Goal: Transaction & Acquisition: Purchase product/service

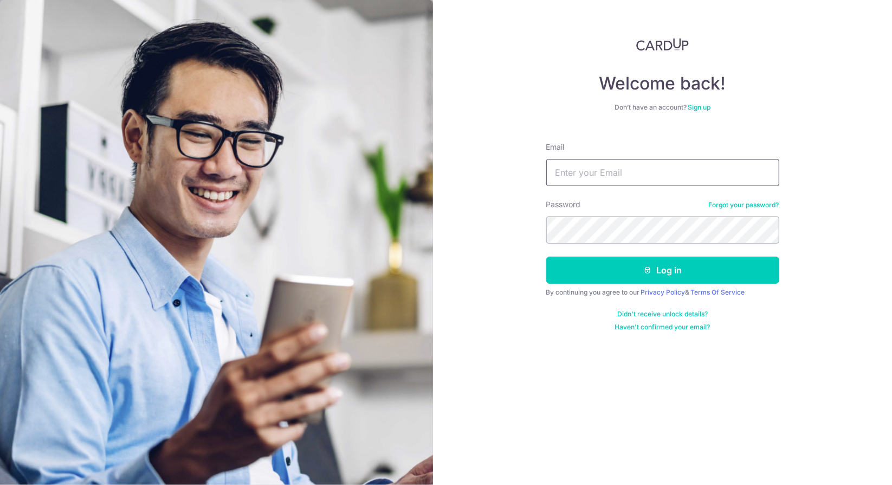
click at [594, 176] on input "Email" at bounding box center [663, 172] width 233 height 27
type input "carlynlee.sf@gmail.com"
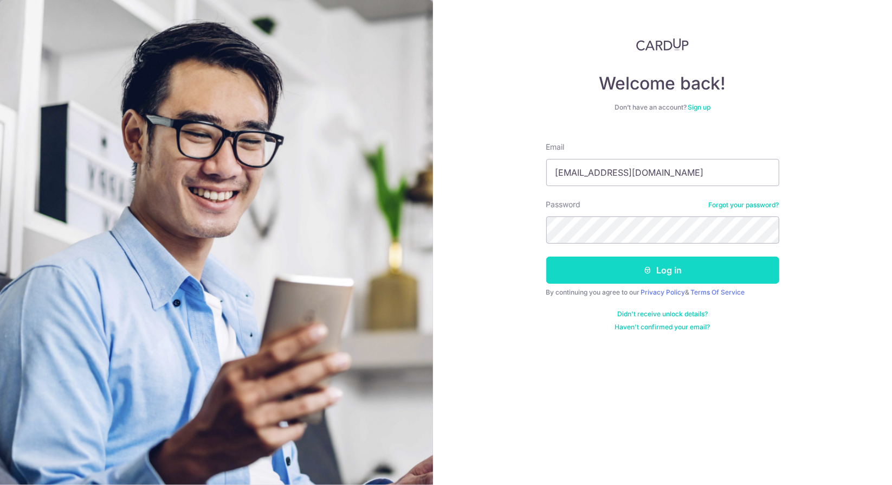
click at [622, 267] on button "Log in" at bounding box center [663, 269] width 233 height 27
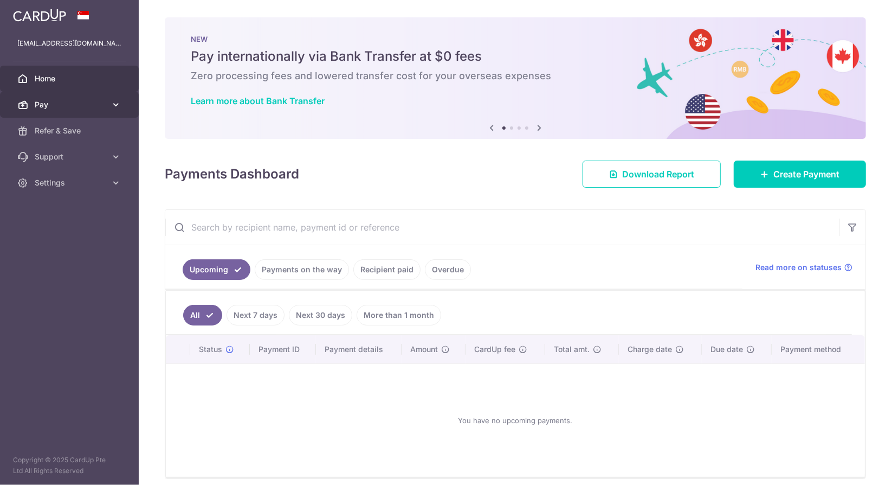
click at [119, 106] on icon at bounding box center [116, 104] width 11 height 11
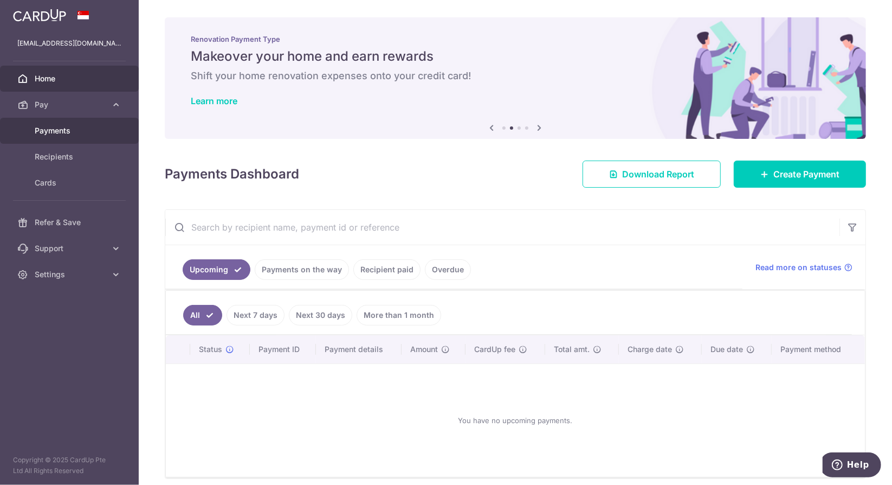
click at [79, 132] on span "Payments" at bounding box center [71, 130] width 72 height 11
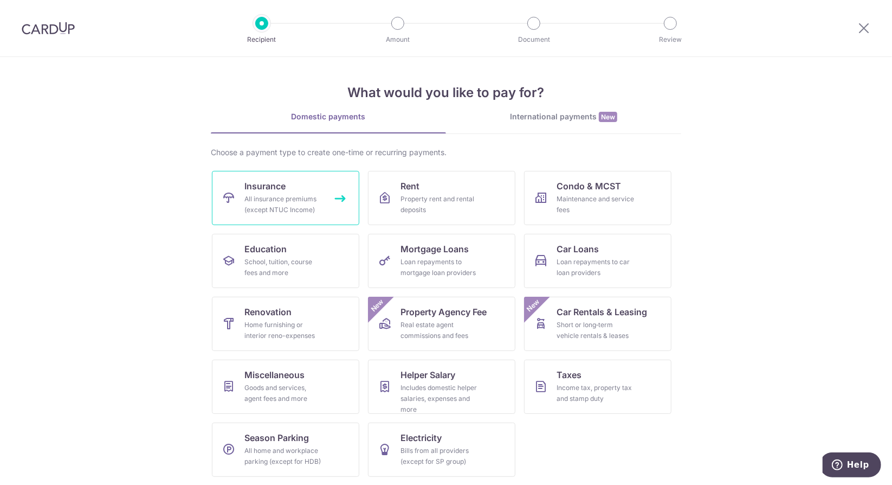
click at [313, 200] on div "All insurance premiums (except NTUC Income)" at bounding box center [284, 205] width 78 height 22
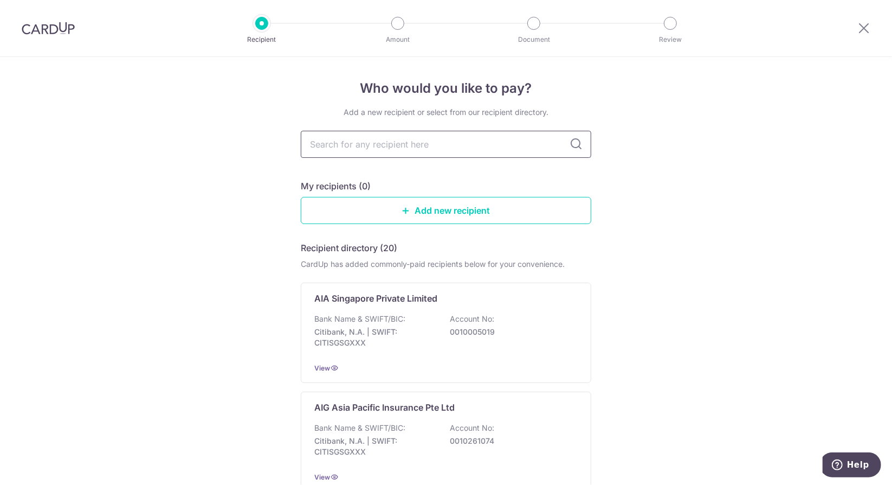
click at [480, 144] on input "text" at bounding box center [446, 144] width 291 height 27
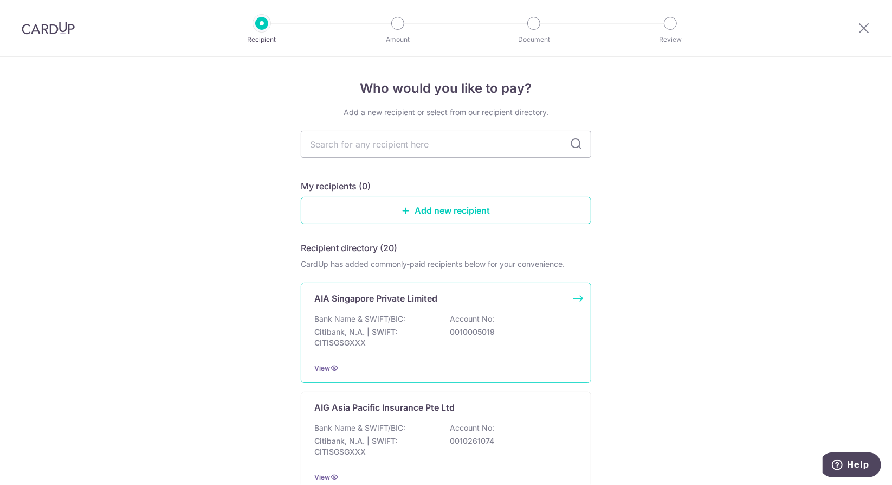
click at [421, 314] on div "Bank Name & SWIFT/BIC: Citibank, N.A. | SWIFT: CITISGSGXXX Account No: 00100050…" at bounding box center [446, 333] width 264 height 40
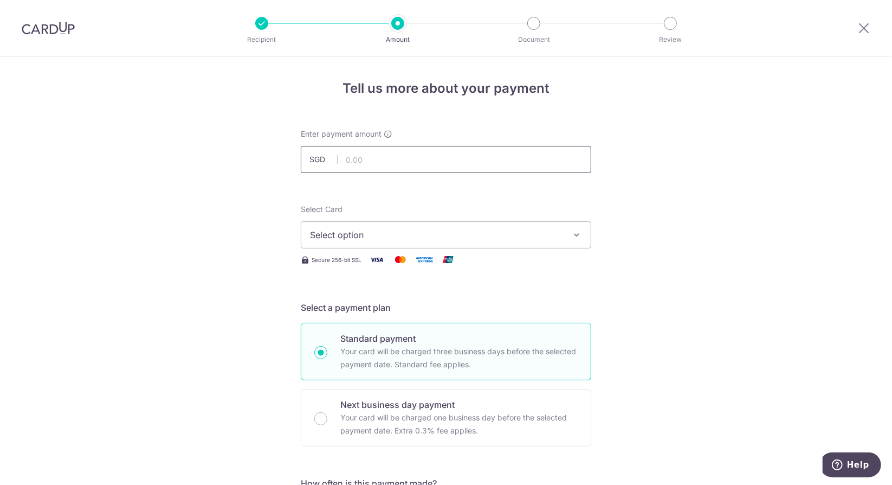
click at [408, 159] on input "text" at bounding box center [446, 159] width 291 height 27
paste input "1,390.00"
type input "1,390.00"
click at [384, 241] on button "Select option" at bounding box center [446, 234] width 291 height 27
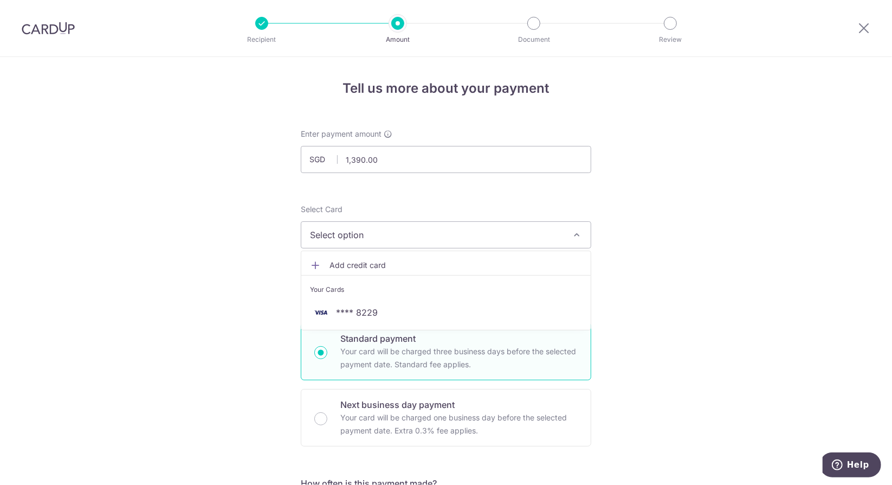
click at [378, 325] on ul "Add credit card Your Cards **** 8229" at bounding box center [446, 290] width 291 height 80
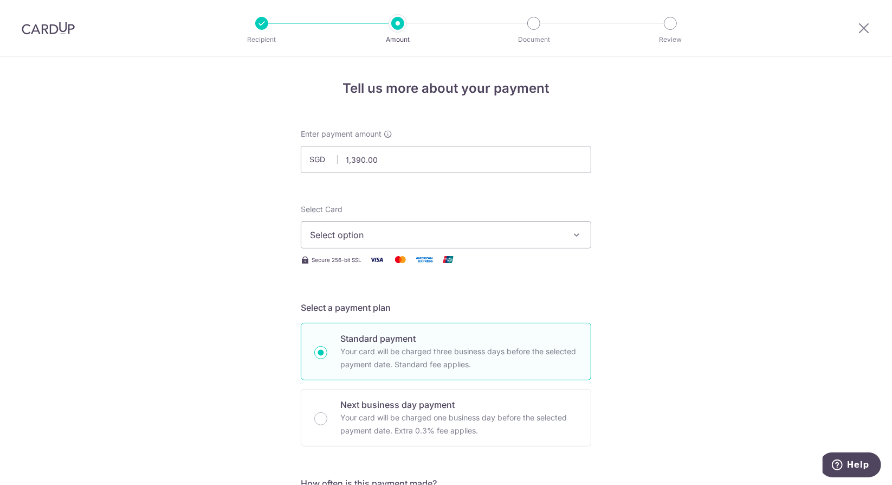
drag, startPoint x: 407, startPoint y: 231, endPoint x: 397, endPoint y: 230, distance: 9.3
click at [397, 230] on span "Select option" at bounding box center [436, 234] width 253 height 13
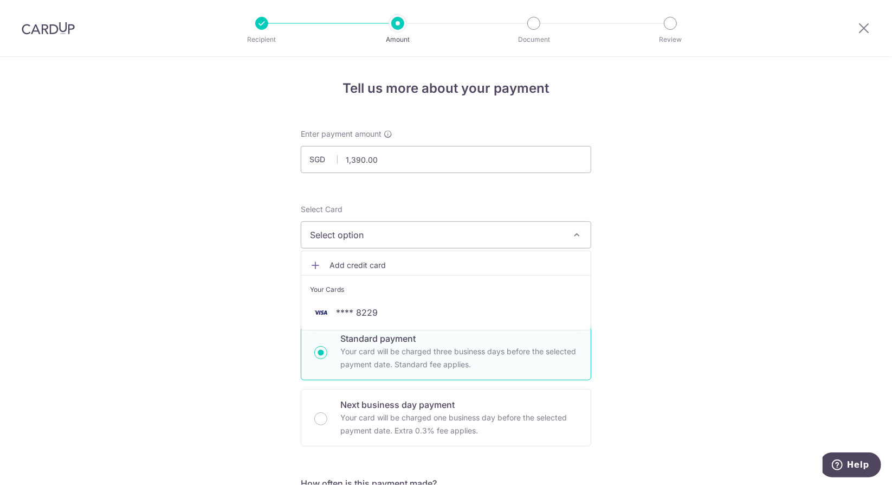
click at [397, 230] on span "Select option" at bounding box center [436, 234] width 253 height 13
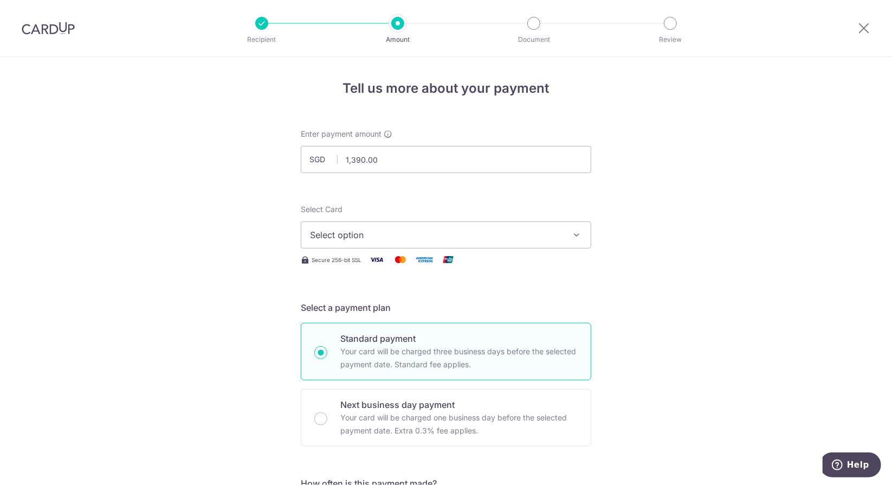
click at [397, 227] on button "Select option" at bounding box center [446, 234] width 291 height 27
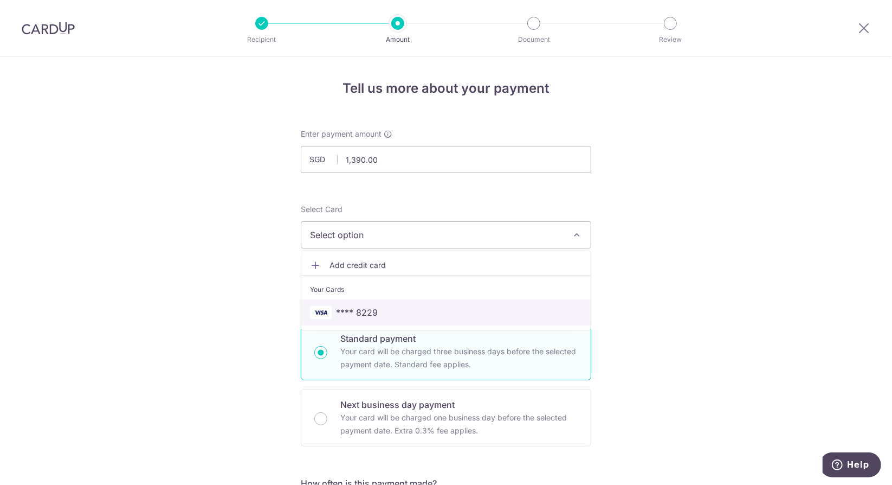
click at [379, 319] on link "**** 8229" at bounding box center [446, 312] width 290 height 26
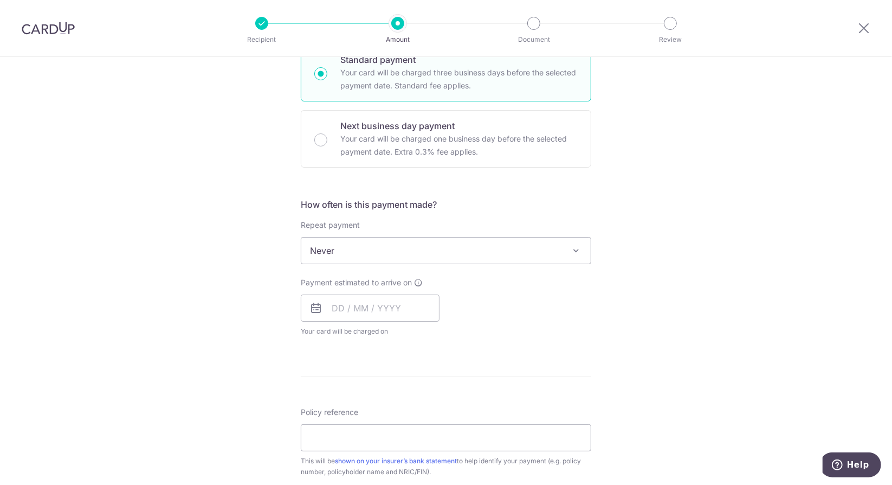
scroll to position [317, 0]
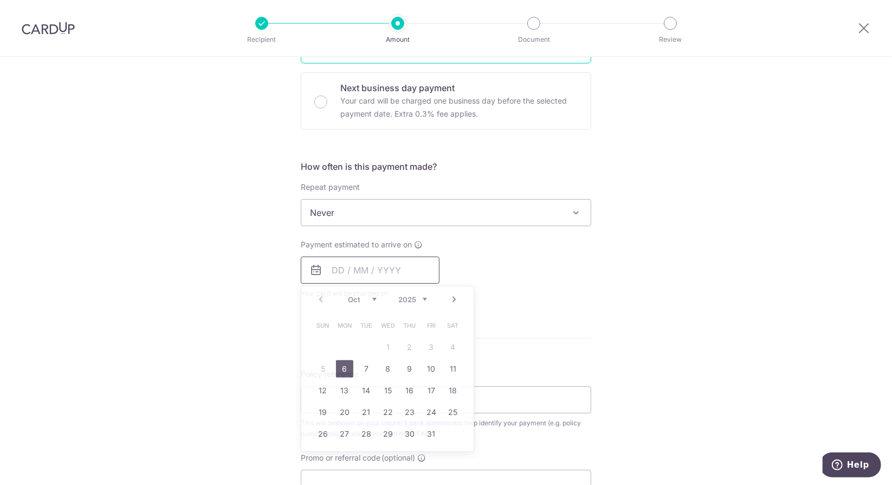
click at [327, 271] on input "text" at bounding box center [370, 269] width 139 height 27
click at [343, 365] on link "6" at bounding box center [344, 368] width 17 height 17
type input "06/10/2025"
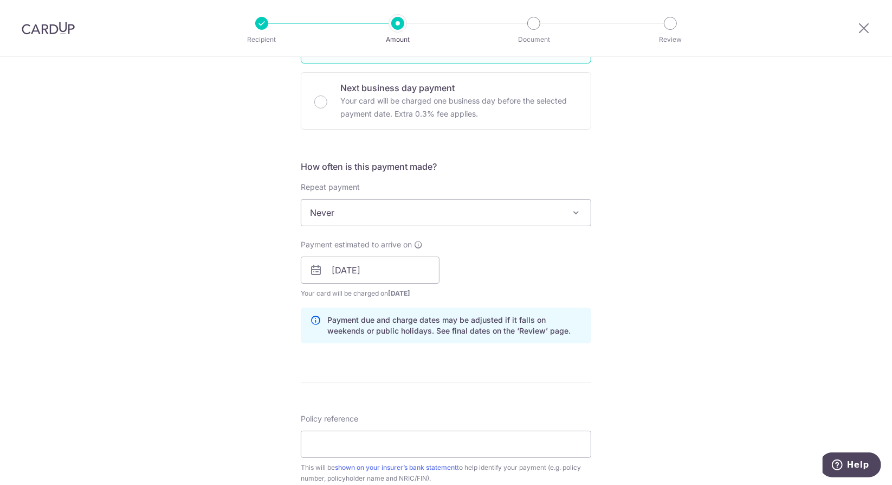
click at [732, 225] on div "Tell us more about your payment Enter payment amount SGD 1,390.00 1390.00 Selec…" at bounding box center [446, 252] width 892 height 1025
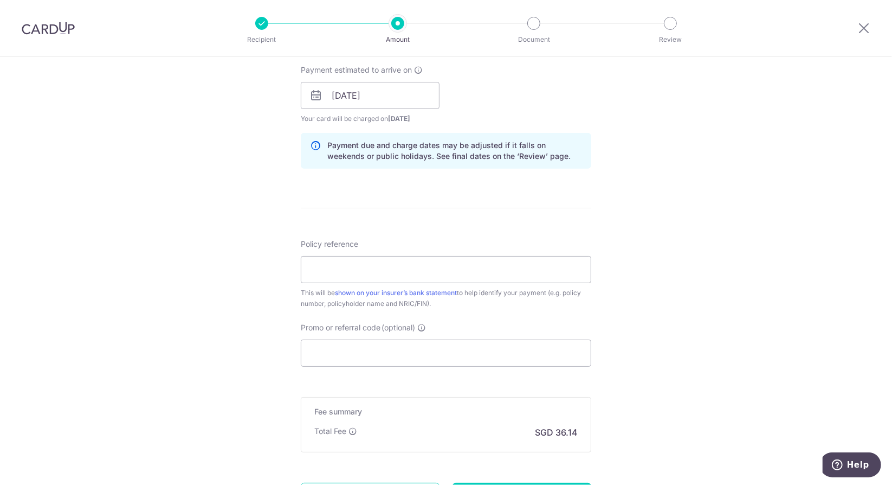
scroll to position [491, 0]
click at [471, 266] on input "Policy reference" at bounding box center [446, 269] width 291 height 27
paste input "L547941172"
type input "L547941172"
click at [336, 356] on input "Promo or referral code (optional)" at bounding box center [446, 352] width 291 height 27
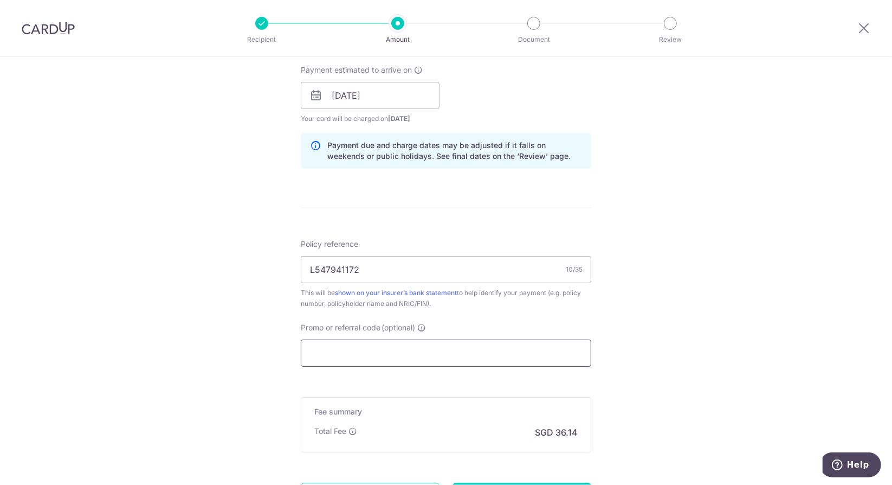
click at [384, 344] on input "Promo or referral code (optional)" at bounding box center [446, 352] width 291 height 27
paste input "L547941172"
type input "L547941172"
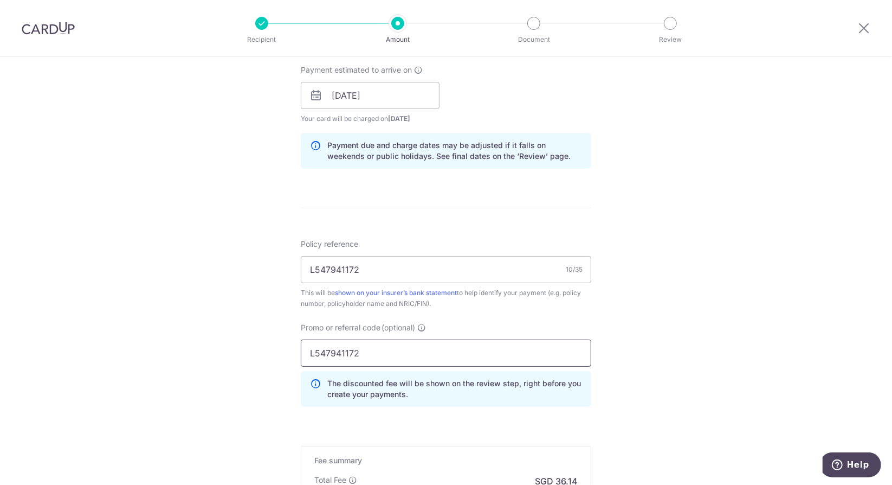
click at [350, 352] on input "L547941172" at bounding box center [446, 352] width 291 height 27
type input "off225"
click at [604, 400] on div "Tell us more about your payment Enter payment amount SGD 1,390.00 1390.00 Selec…" at bounding box center [446, 103] width 892 height 1074
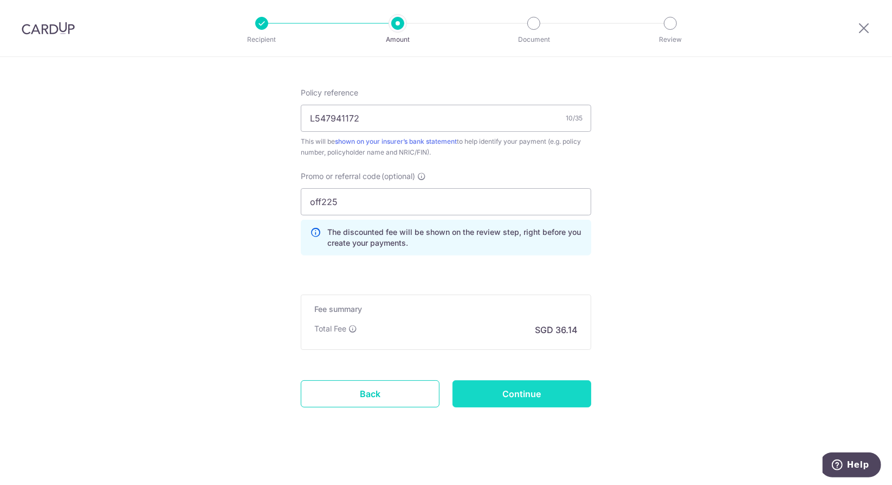
click at [548, 380] on input "Continue" at bounding box center [522, 393] width 139 height 27
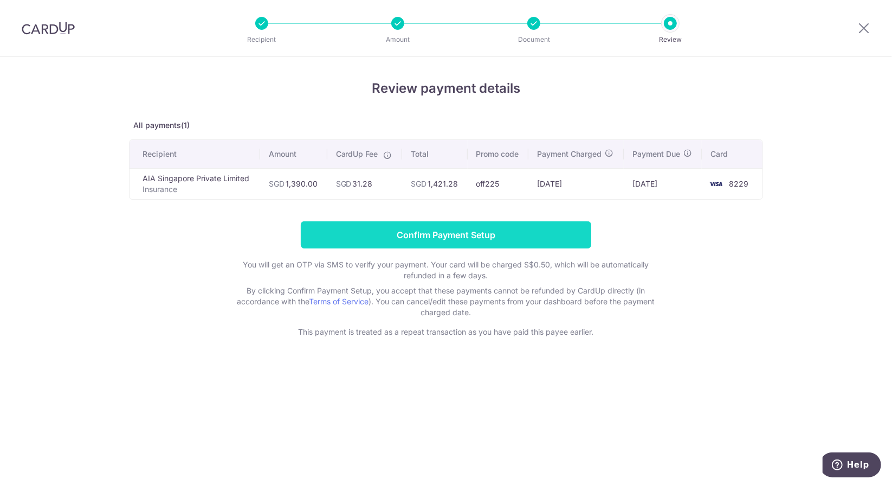
click at [498, 235] on input "Confirm Payment Setup" at bounding box center [446, 234] width 291 height 27
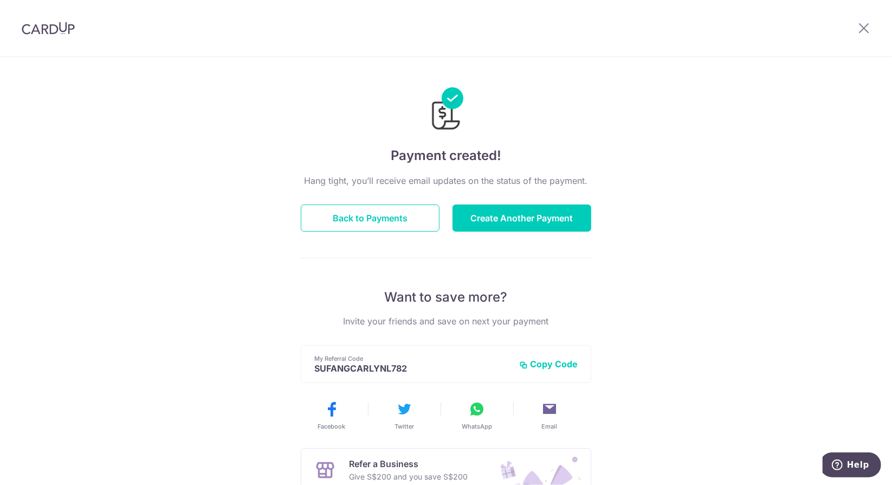
click at [711, 35] on header at bounding box center [446, 28] width 892 height 57
click at [539, 224] on button "Create Another Payment" at bounding box center [522, 217] width 139 height 27
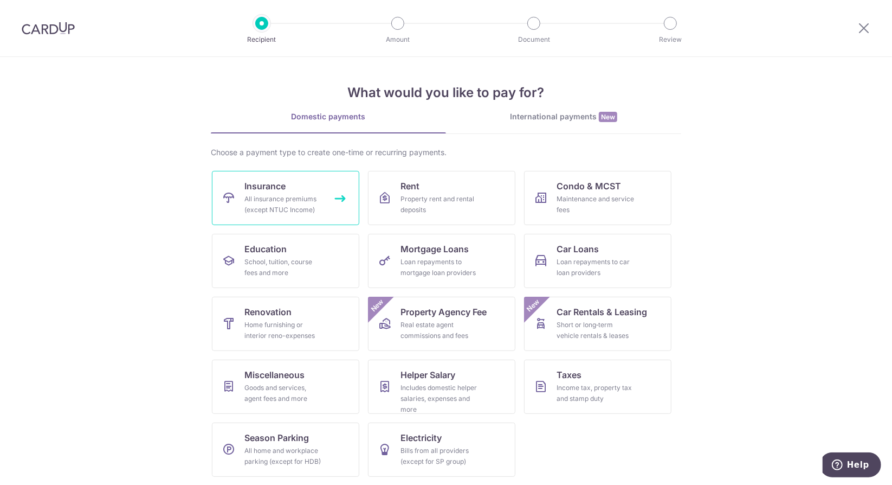
click at [303, 194] on div "All insurance premiums (except NTUC Income)" at bounding box center [284, 205] width 78 height 22
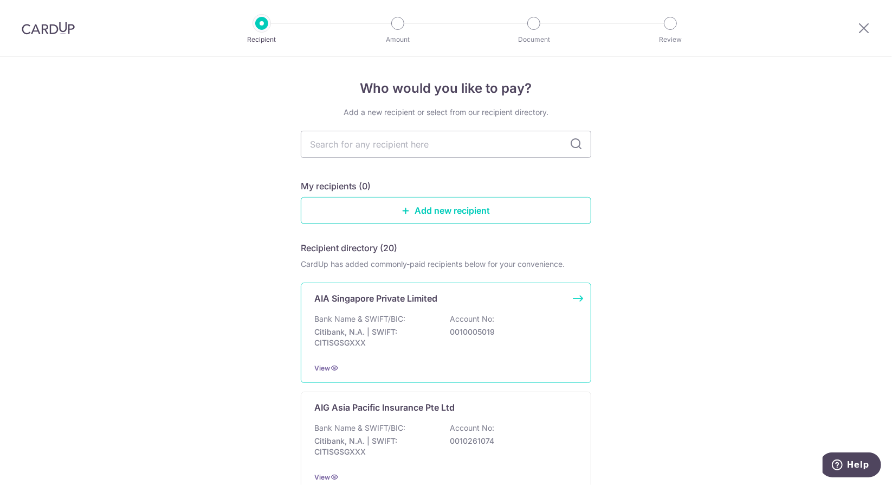
click at [372, 313] on p "Bank Name & SWIFT/BIC:" at bounding box center [359, 318] width 91 height 11
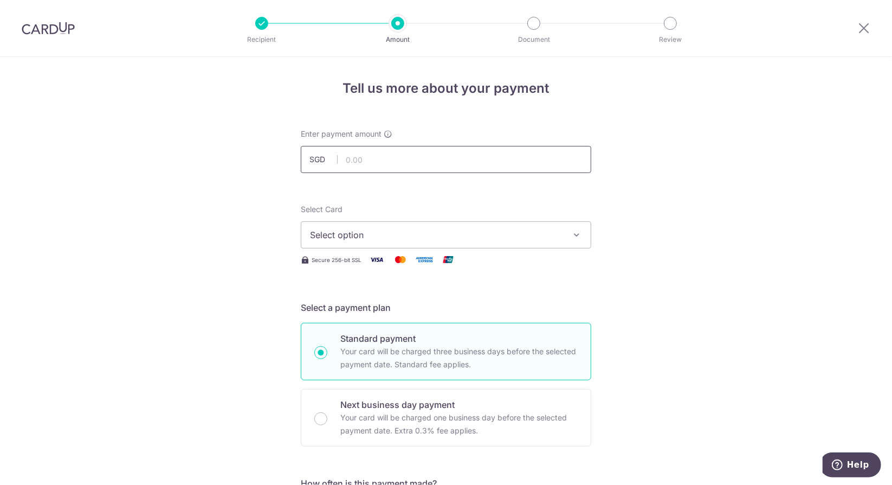
drag, startPoint x: 0, startPoint y: 0, endPoint x: 367, endPoint y: 156, distance: 398.2
click at [367, 156] on input "text" at bounding box center [446, 159] width 291 height 27
paste input "1,603.57"
type input "1,603.57"
click at [340, 236] on span "Select option" at bounding box center [436, 234] width 253 height 13
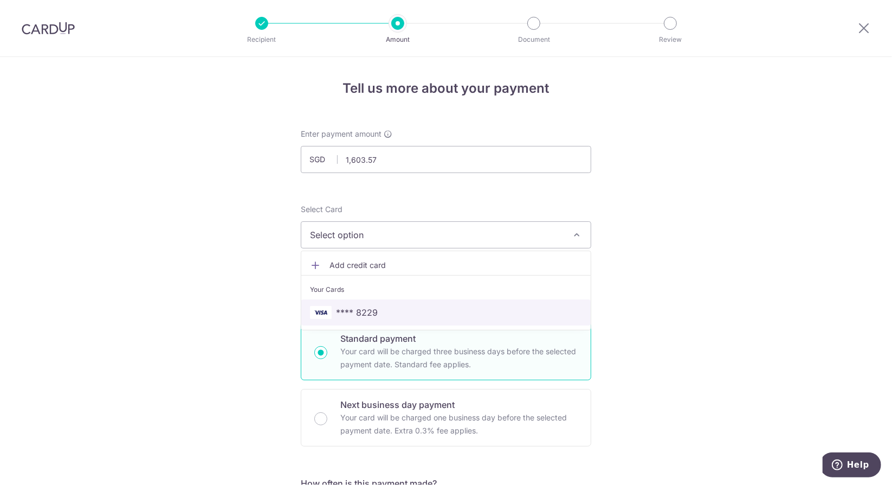
click at [361, 311] on span "**** 8229" at bounding box center [357, 312] width 42 height 13
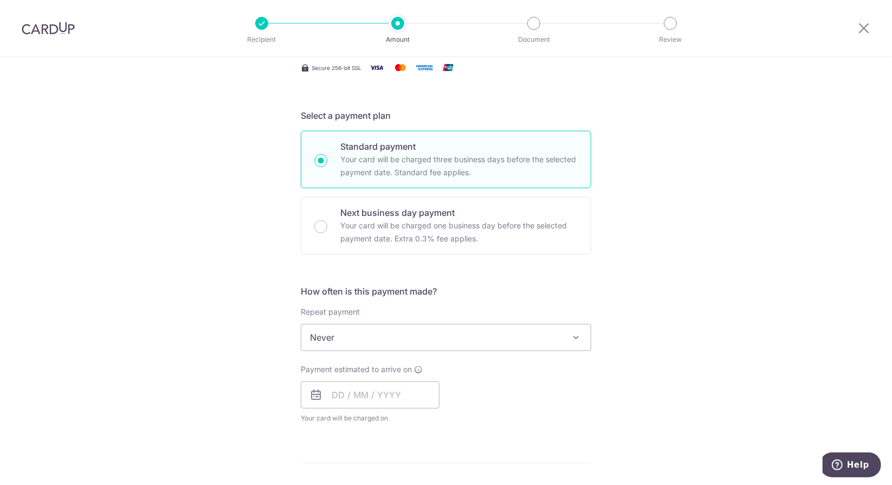
scroll to position [193, 0]
click at [350, 395] on input "text" at bounding box center [370, 393] width 139 height 27
click at [255, 224] on div "Tell us more about your payment Enter payment amount SGD 1,603.57 1603.57 Selec…" at bounding box center [446, 354] width 892 height 981
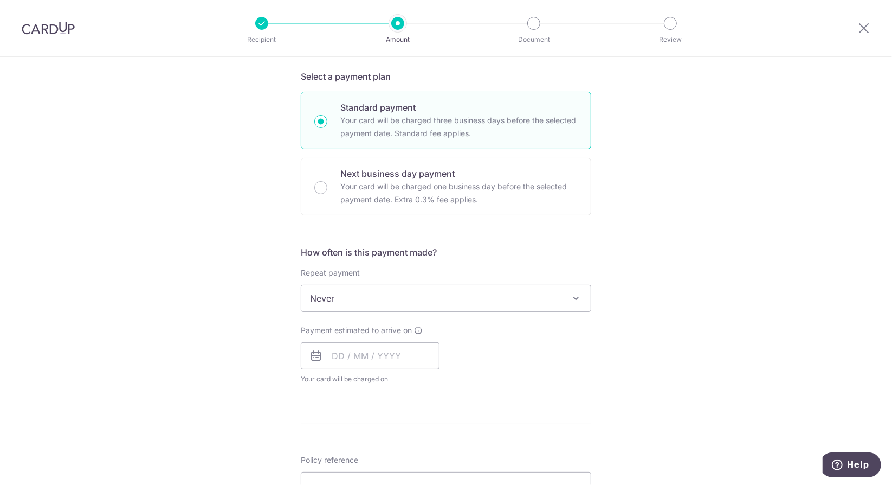
scroll to position [237, 0]
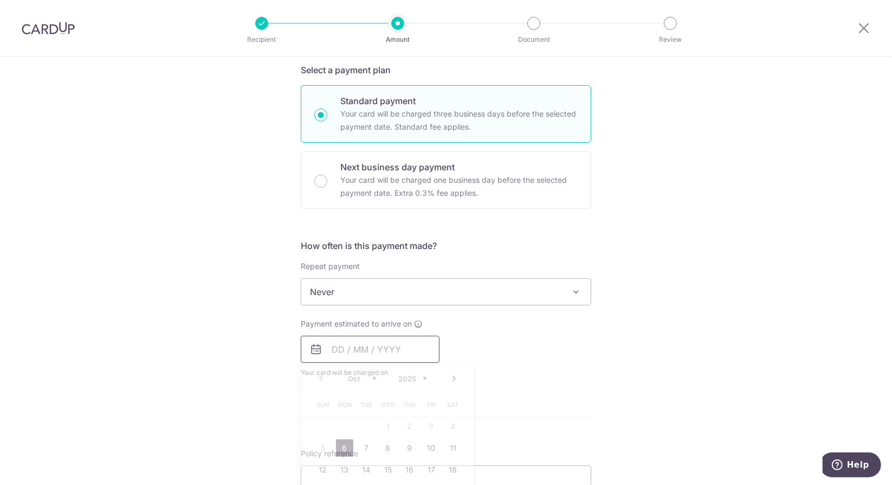
click at [339, 350] on input "text" at bounding box center [370, 349] width 139 height 27
click at [345, 451] on link "6" at bounding box center [344, 447] width 17 height 17
type input "06/10/2025"
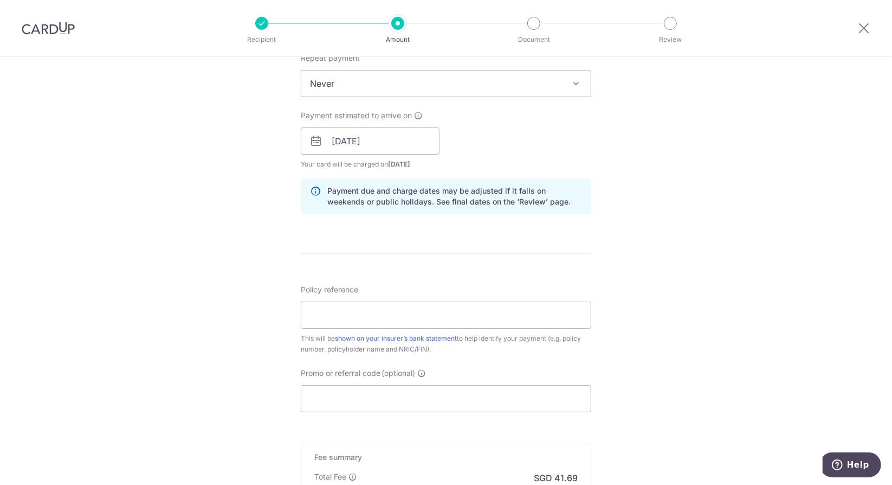
scroll to position [454, 0]
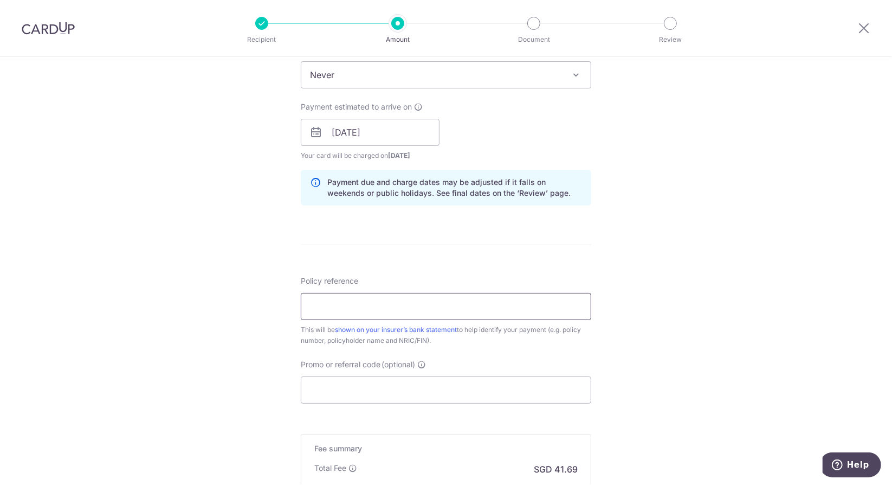
click at [411, 304] on input "Policy reference" at bounding box center [446, 306] width 291 height 27
paste input "L547941185"
type input "L547941185"
click at [374, 395] on input "Promo or referral code (optional)" at bounding box center [446, 389] width 291 height 27
click at [367, 376] on input "Promo or referral code (optional)" at bounding box center [446, 389] width 291 height 27
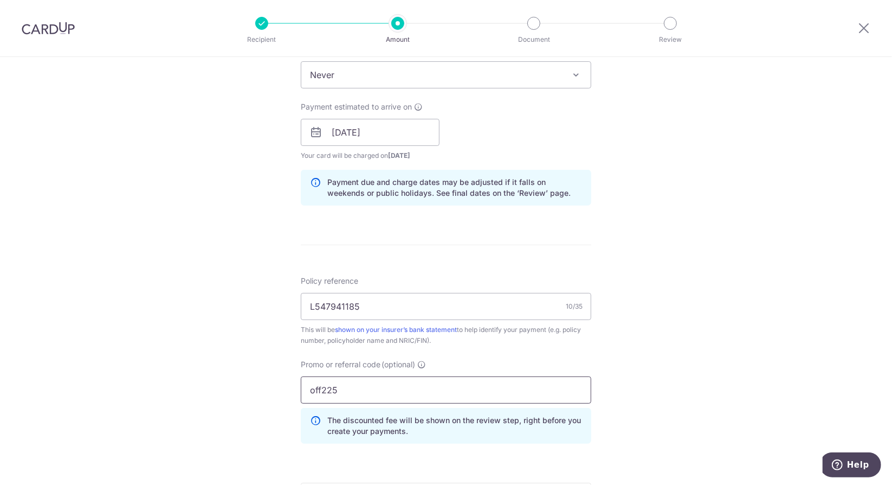
scroll to position [643, 0]
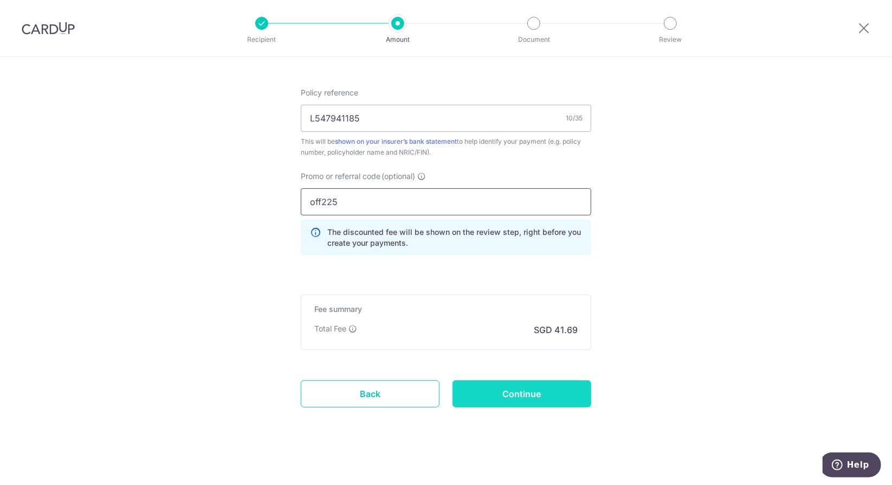
type input "off225"
click at [522, 388] on input "Continue" at bounding box center [522, 393] width 139 height 27
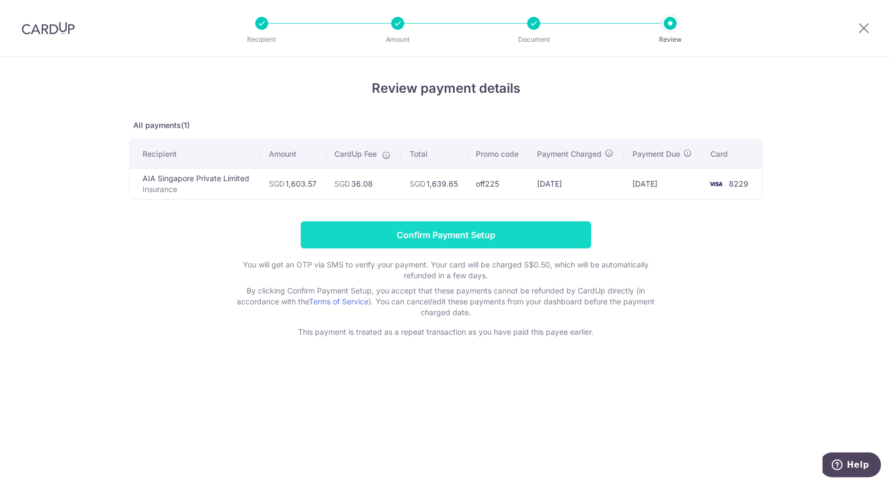
click at [517, 237] on input "Confirm Payment Setup" at bounding box center [446, 234] width 291 height 27
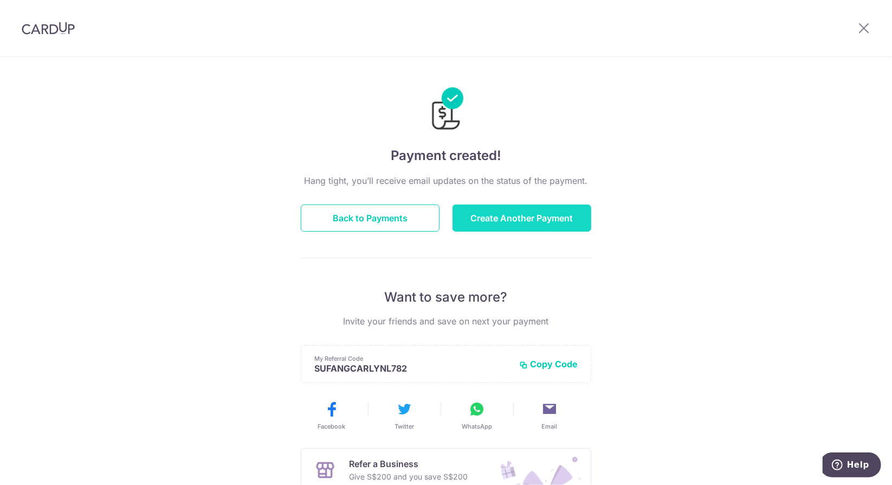
click at [551, 207] on button "Create Another Payment" at bounding box center [522, 217] width 139 height 27
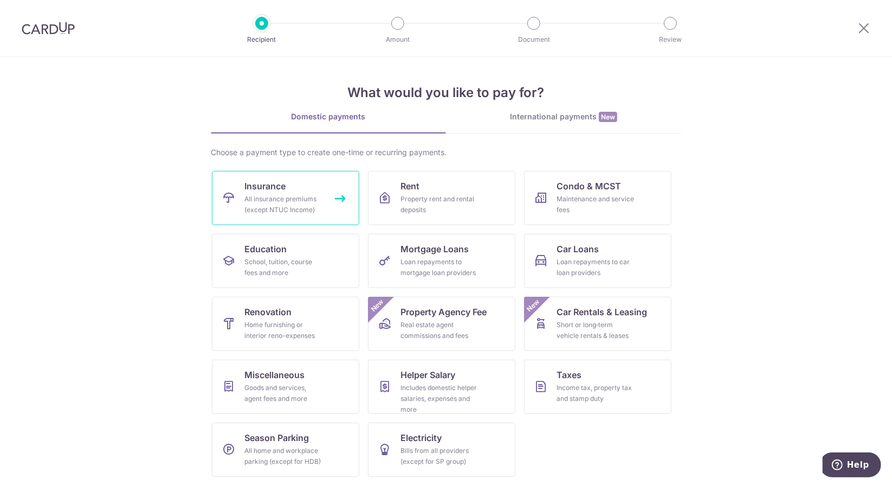
click at [254, 215] on link "Insurance All insurance premiums (except NTUC Income)" at bounding box center [285, 198] width 147 height 54
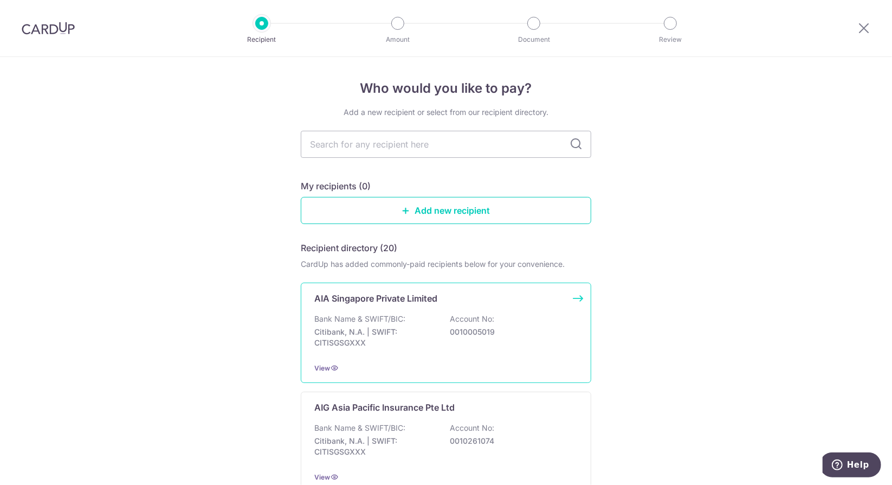
click at [394, 300] on p "AIA Singapore Private Limited" at bounding box center [375, 298] width 123 height 13
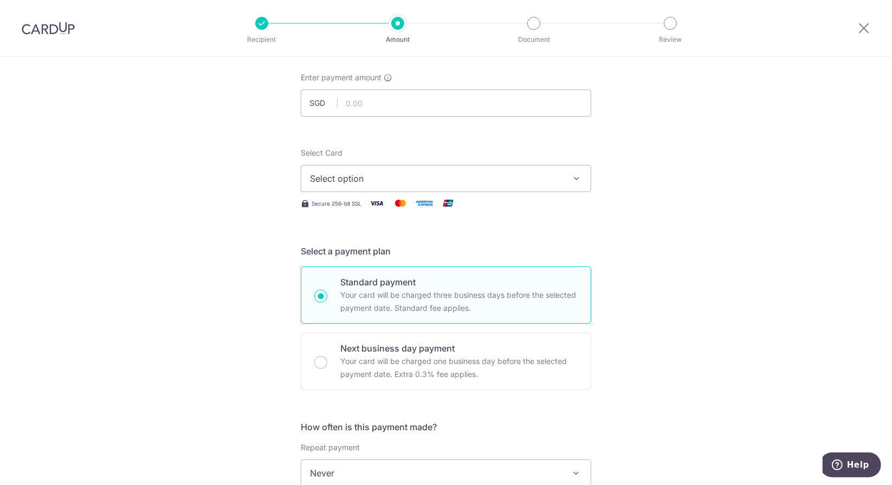
scroll to position [57, 0]
click at [401, 105] on input "text" at bounding box center [446, 102] width 291 height 27
paste input "567.00"
type input "567.00"
drag, startPoint x: 549, startPoint y: 130, endPoint x: 530, endPoint y: 173, distance: 47.3
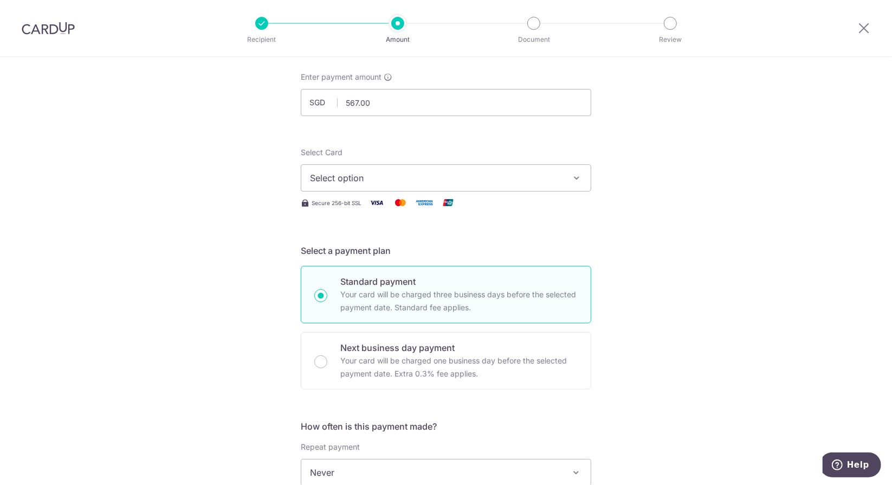
click at [530, 173] on span "Select option" at bounding box center [436, 177] width 253 height 13
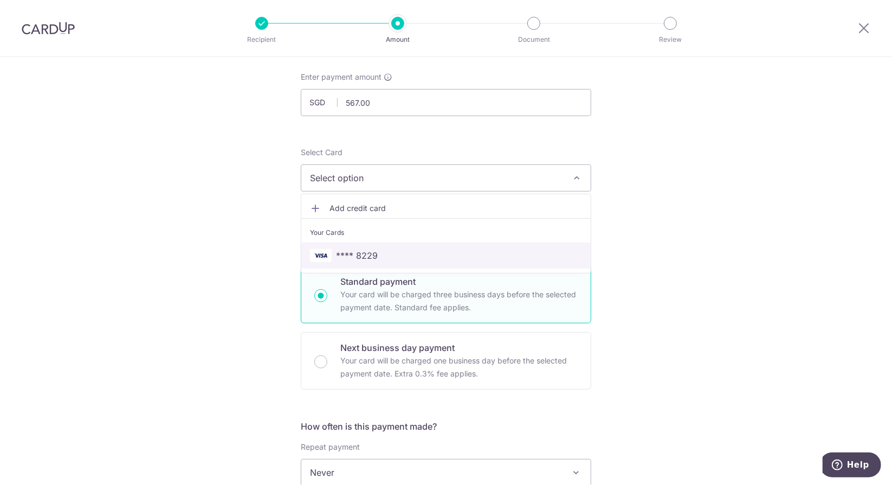
click at [403, 264] on link "**** 8229" at bounding box center [446, 255] width 290 height 26
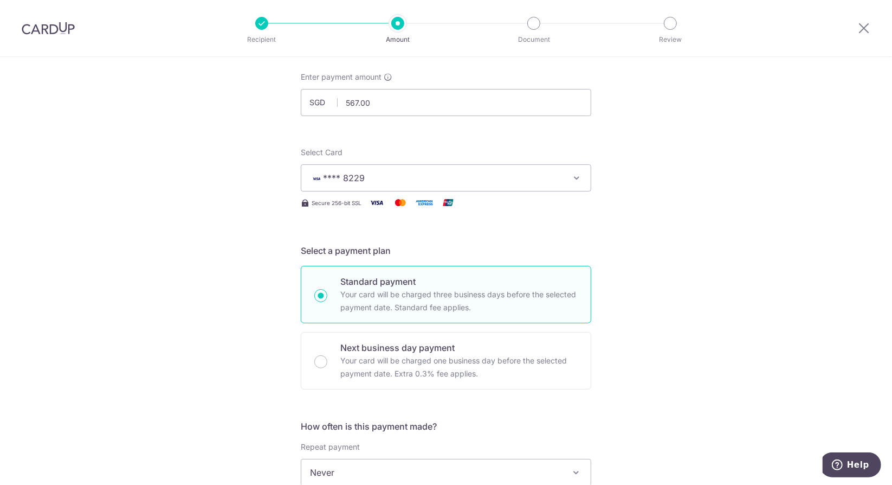
click at [664, 276] on div "Tell us more about your payment Enter payment amount SGD 567.00 567.00 Select C…" at bounding box center [446, 490] width 892 height 981
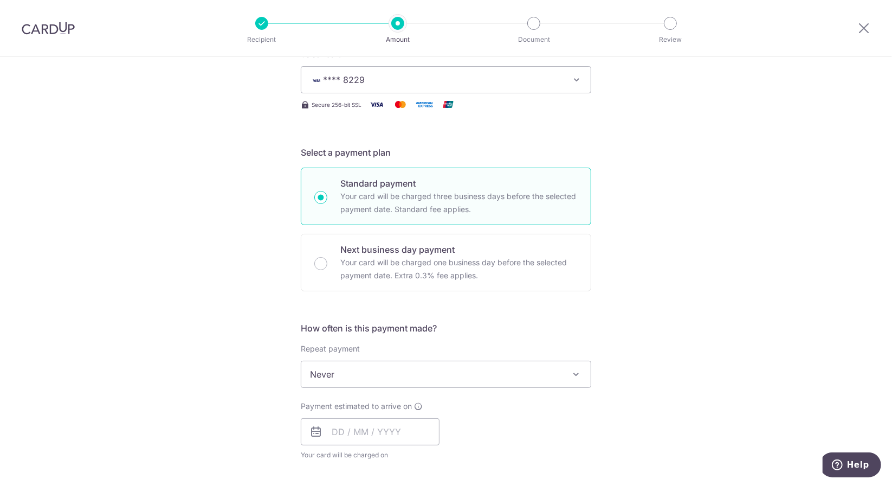
scroll to position [280, 0]
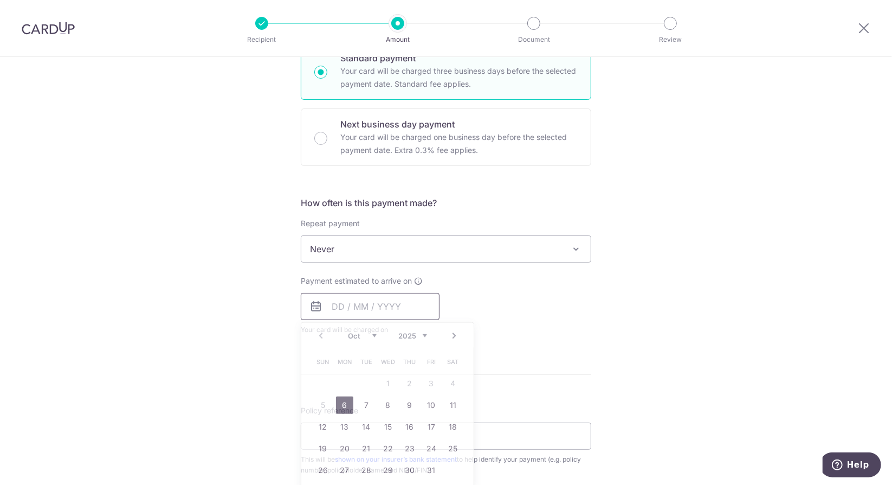
click at [323, 298] on input "text" at bounding box center [370, 306] width 139 height 27
click at [342, 403] on link "6" at bounding box center [344, 404] width 17 height 17
type input "[DATE]"
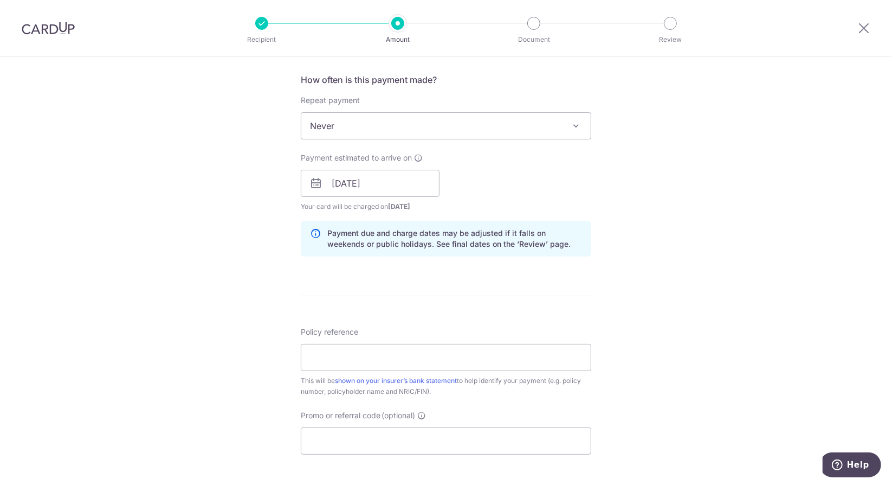
scroll to position [404, 0]
click at [360, 348] on input "Policy reference" at bounding box center [446, 356] width 291 height 27
paste input "567.00"
click at [332, 348] on input "567.00" at bounding box center [446, 356] width 291 height 27
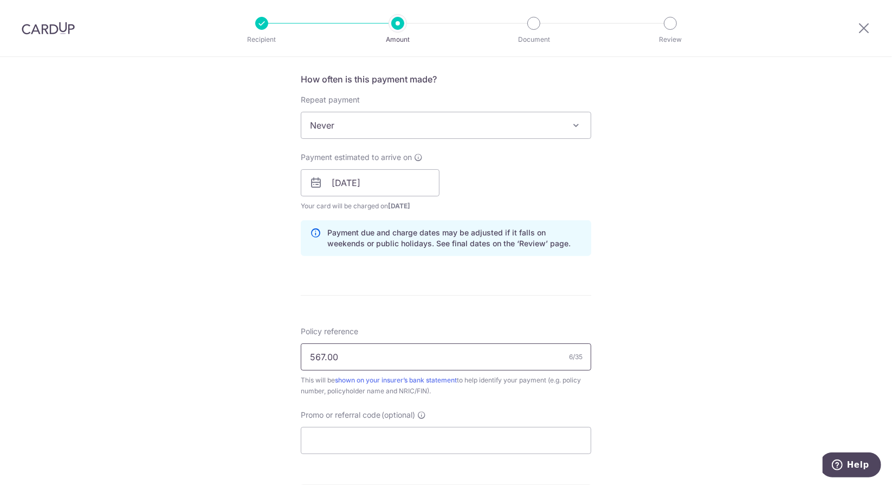
click at [332, 348] on input "567.00" at bounding box center [446, 356] width 291 height 27
paste input "L547941198"
type input "L547941198"
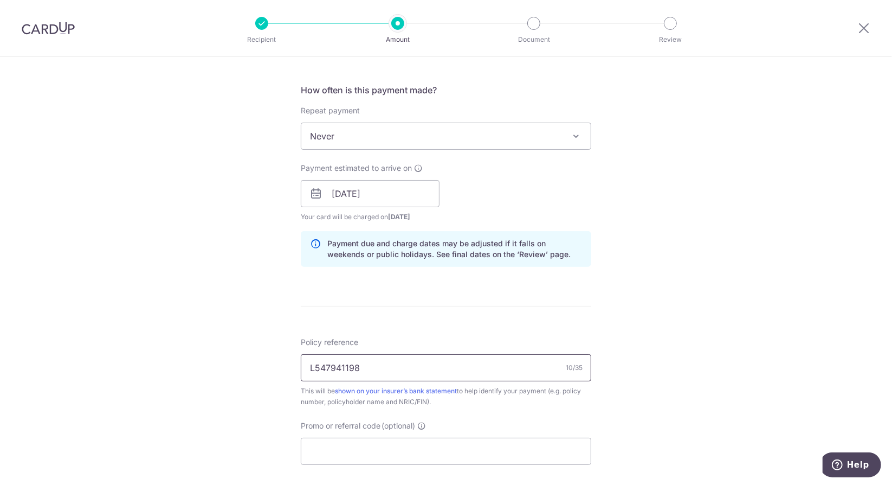
scroll to position [594, 0]
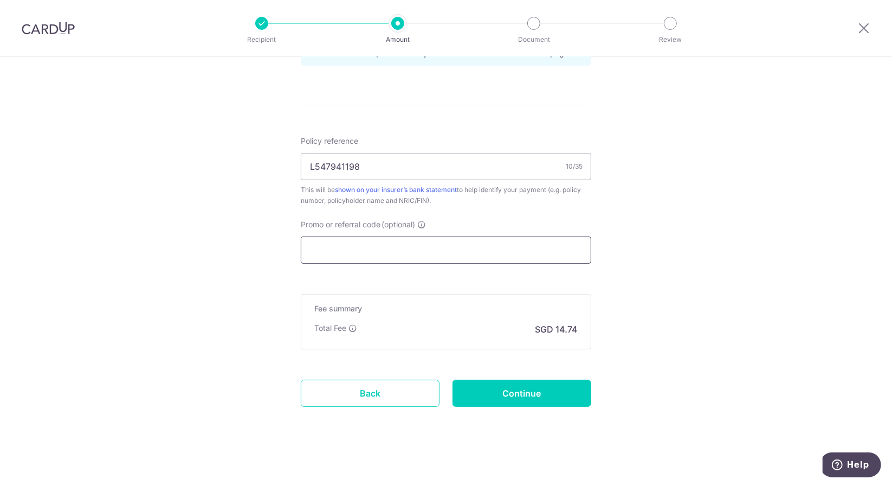
click at [486, 248] on input "Promo or referral code (optional)" at bounding box center [446, 249] width 291 height 27
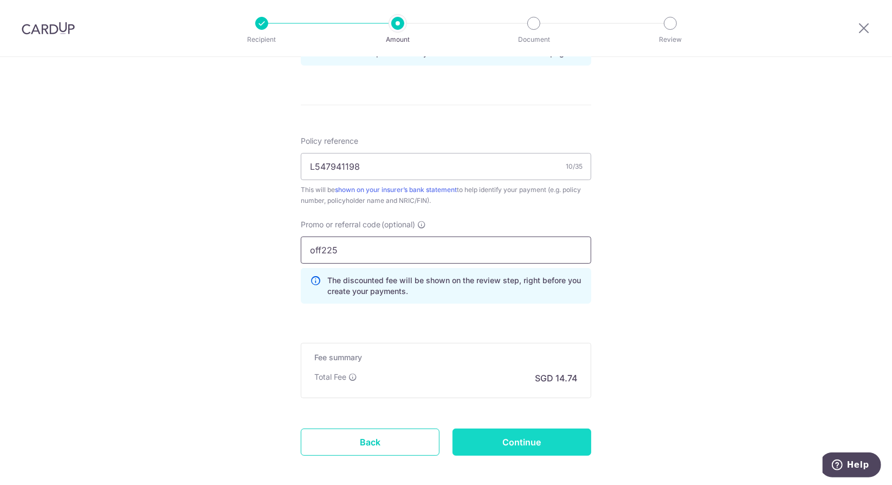
type input "off225"
click at [503, 444] on input "Continue" at bounding box center [522, 441] width 139 height 27
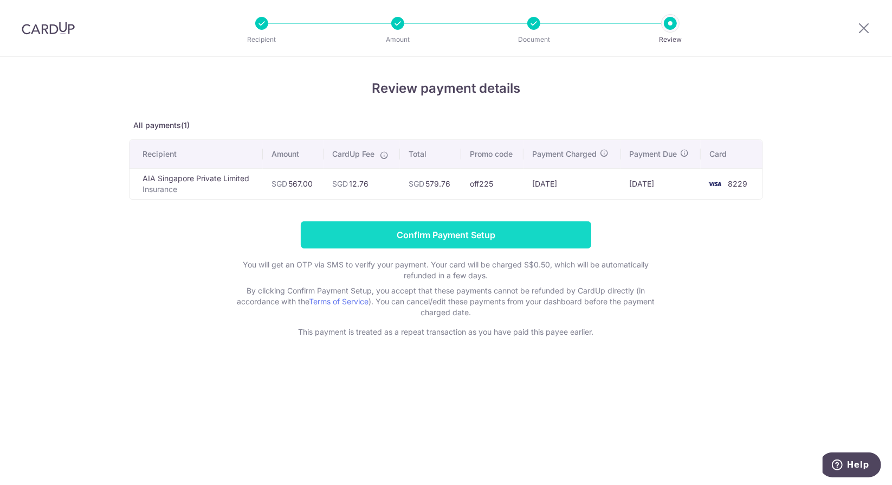
click at [510, 230] on input "Confirm Payment Setup" at bounding box center [446, 234] width 291 height 27
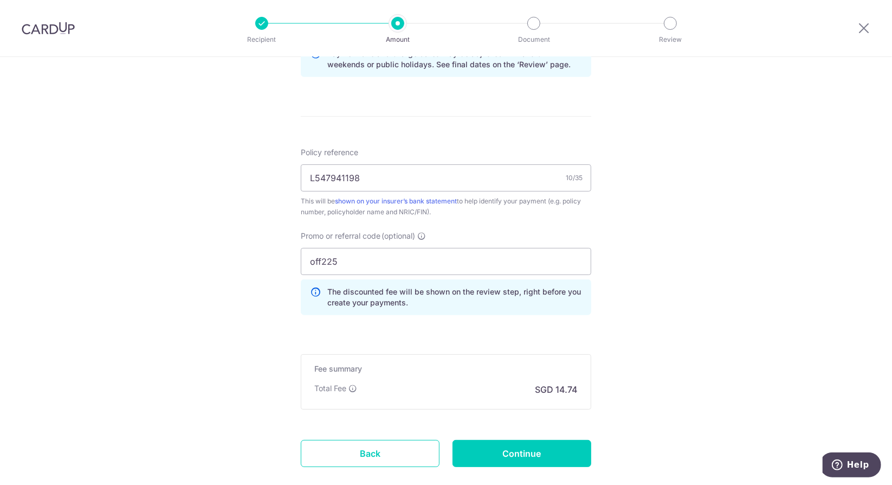
scroll to position [686, 0]
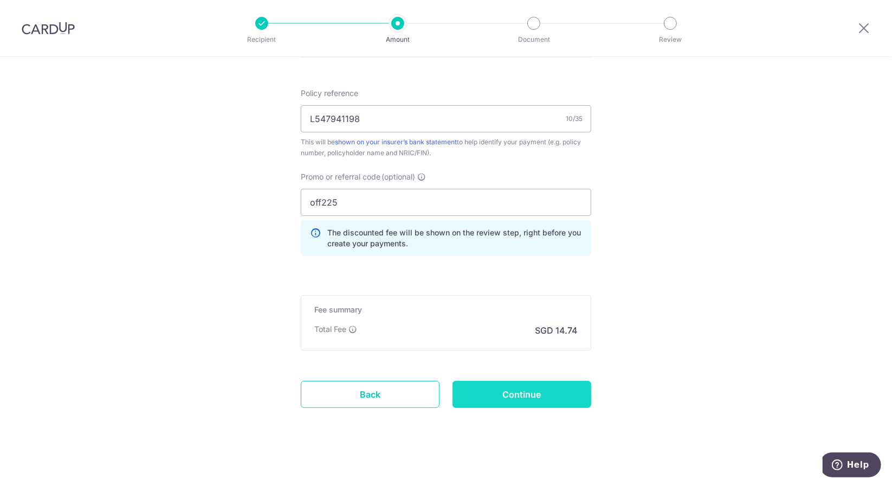
click at [473, 391] on input "Continue" at bounding box center [522, 394] width 139 height 27
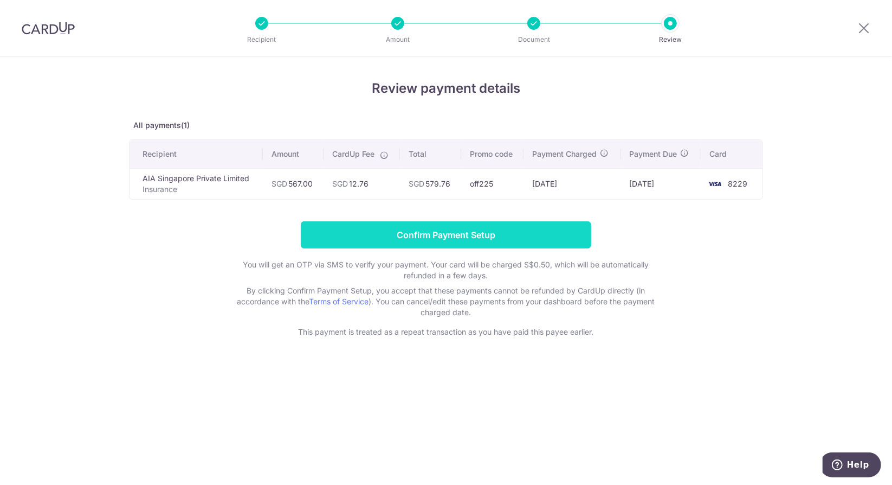
click at [504, 244] on input "Confirm Payment Setup" at bounding box center [446, 234] width 291 height 27
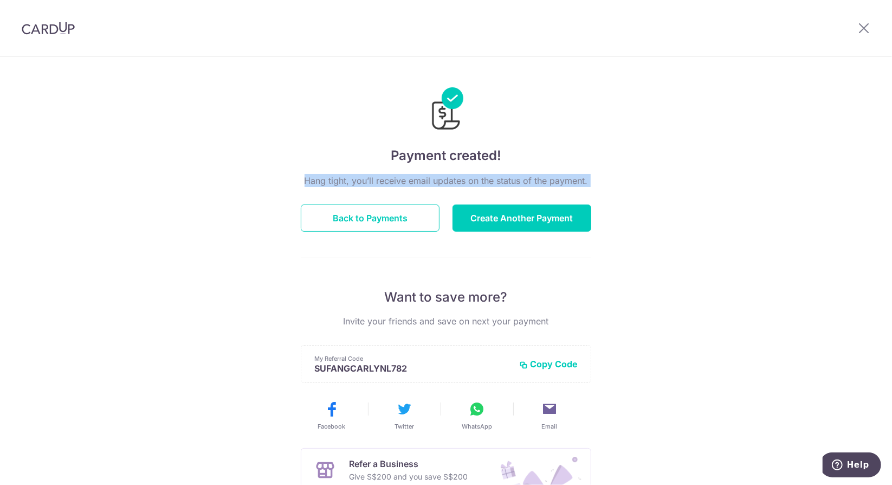
drag, startPoint x: 447, startPoint y: 189, endPoint x: 540, endPoint y: 151, distance: 100.0
click at [540, 151] on div "Payment created! Hang tight, you’ll receive email updates on the status of the …" at bounding box center [446, 327] width 291 height 515
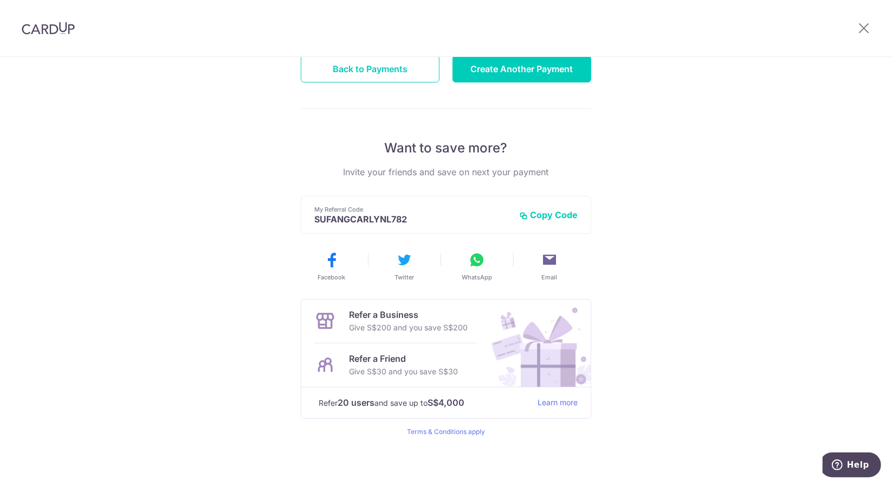
click at [668, 255] on div "Payment created! Hang tight, you’ll receive email updates on the status of the …" at bounding box center [446, 197] width 892 height 579
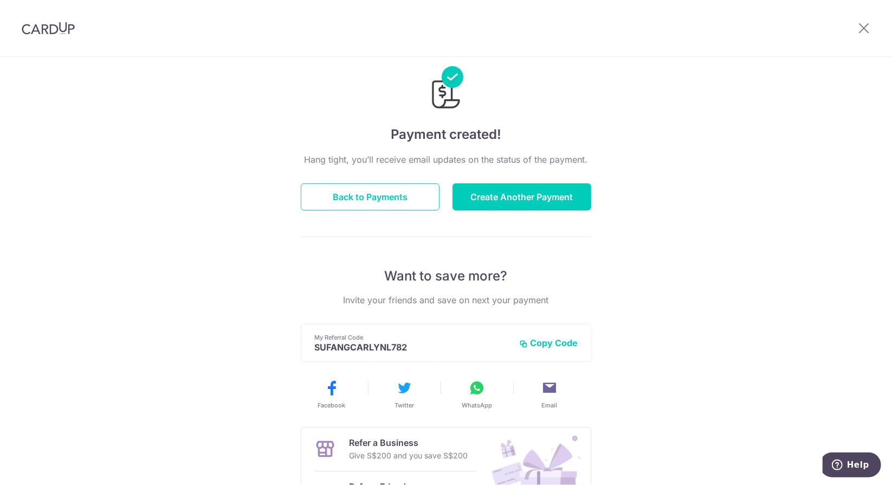
scroll to position [0, 0]
